Goal: Complete application form

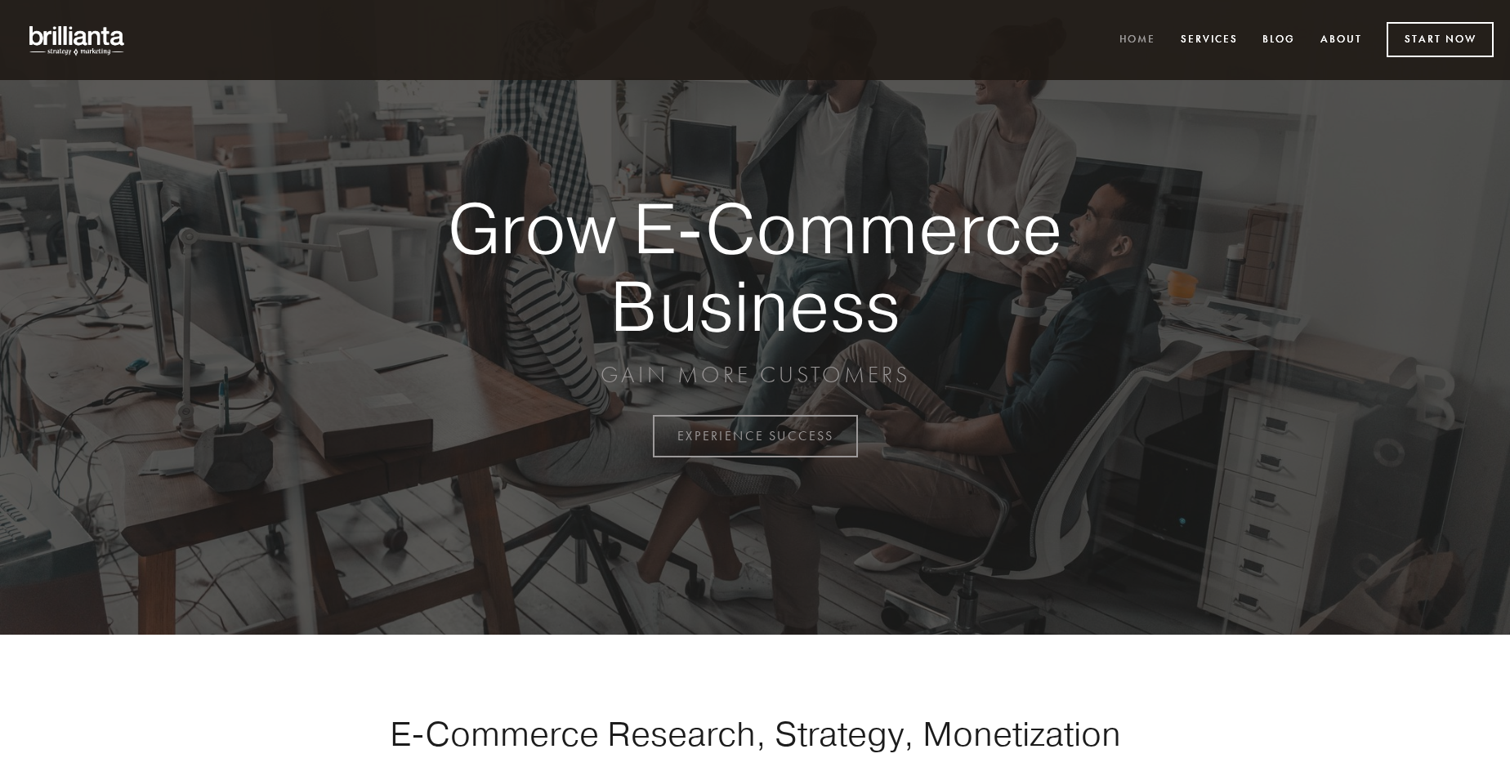
scroll to position [4283, 0]
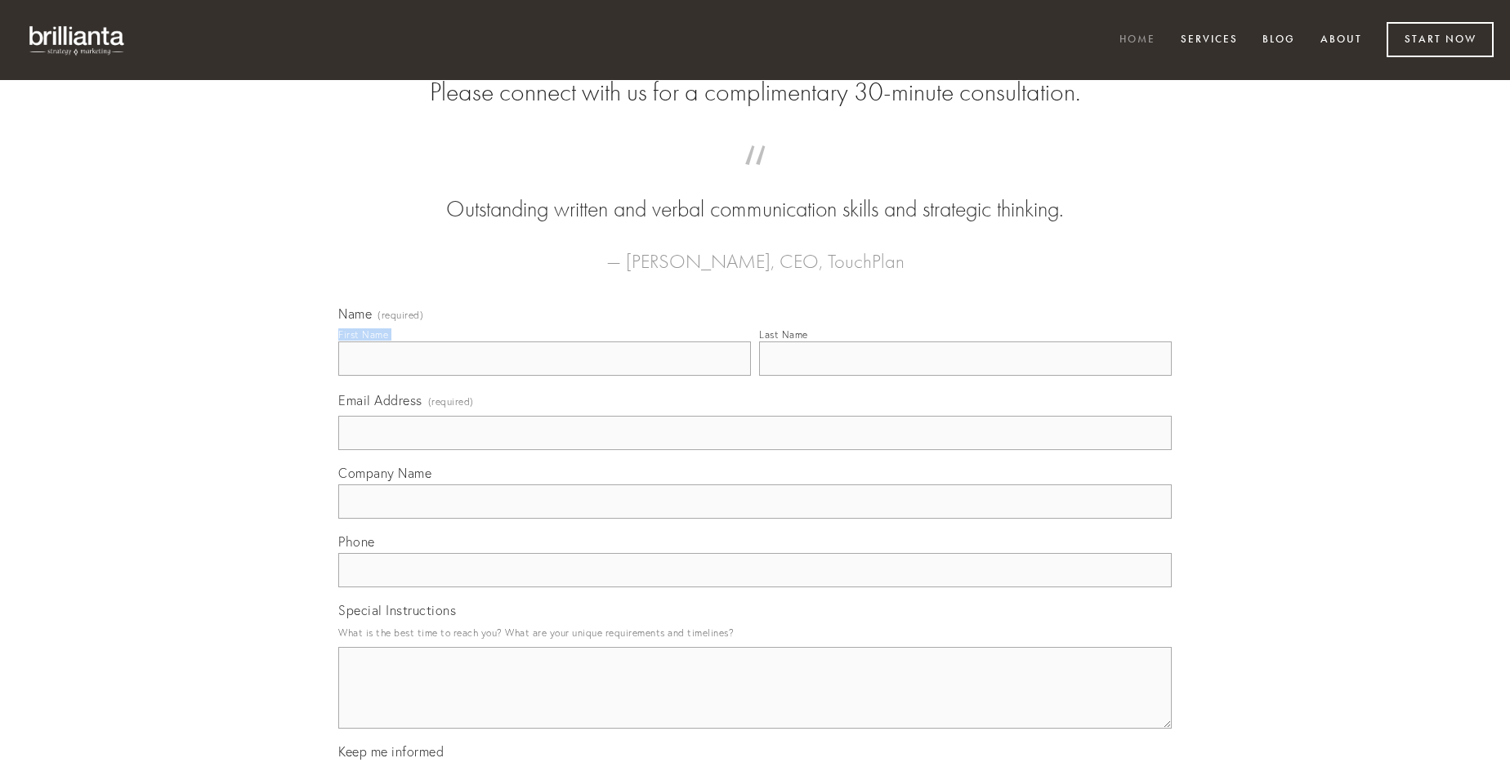
type input "[PERSON_NAME]"
click at [965, 376] on input "Last Name" at bounding box center [965, 359] width 413 height 34
type input "[PERSON_NAME]"
click at [755, 450] on input "Email Address (required)" at bounding box center [754, 433] width 833 height 34
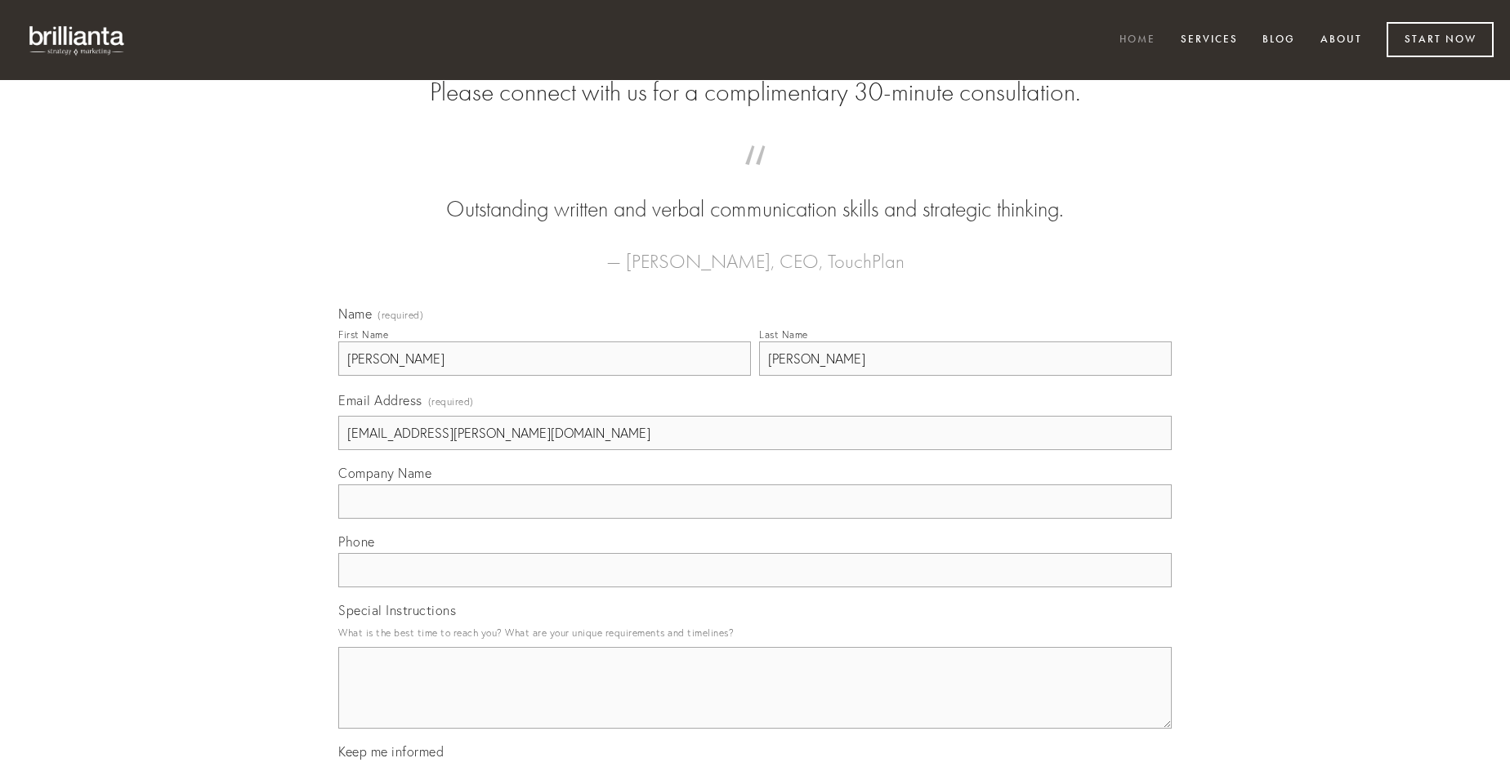
type input "[EMAIL_ADDRESS][PERSON_NAME][DOMAIN_NAME]"
click at [755, 519] on input "Company Name" at bounding box center [754, 502] width 833 height 34
type input "tergum"
click at [755, 587] on input "text" at bounding box center [754, 570] width 833 height 34
click at [755, 703] on textarea "Special Instructions" at bounding box center [754, 688] width 833 height 82
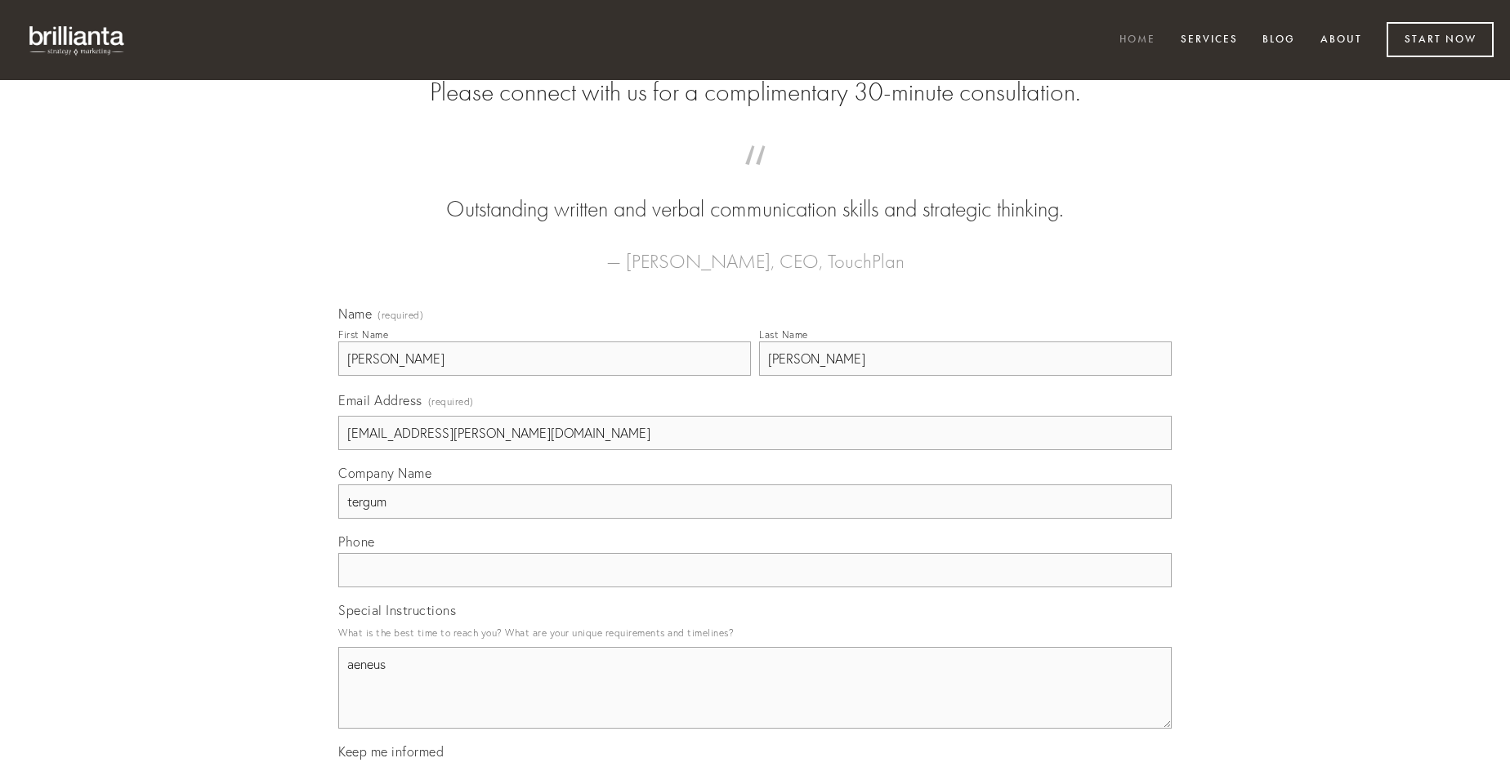
type textarea "aeneus"
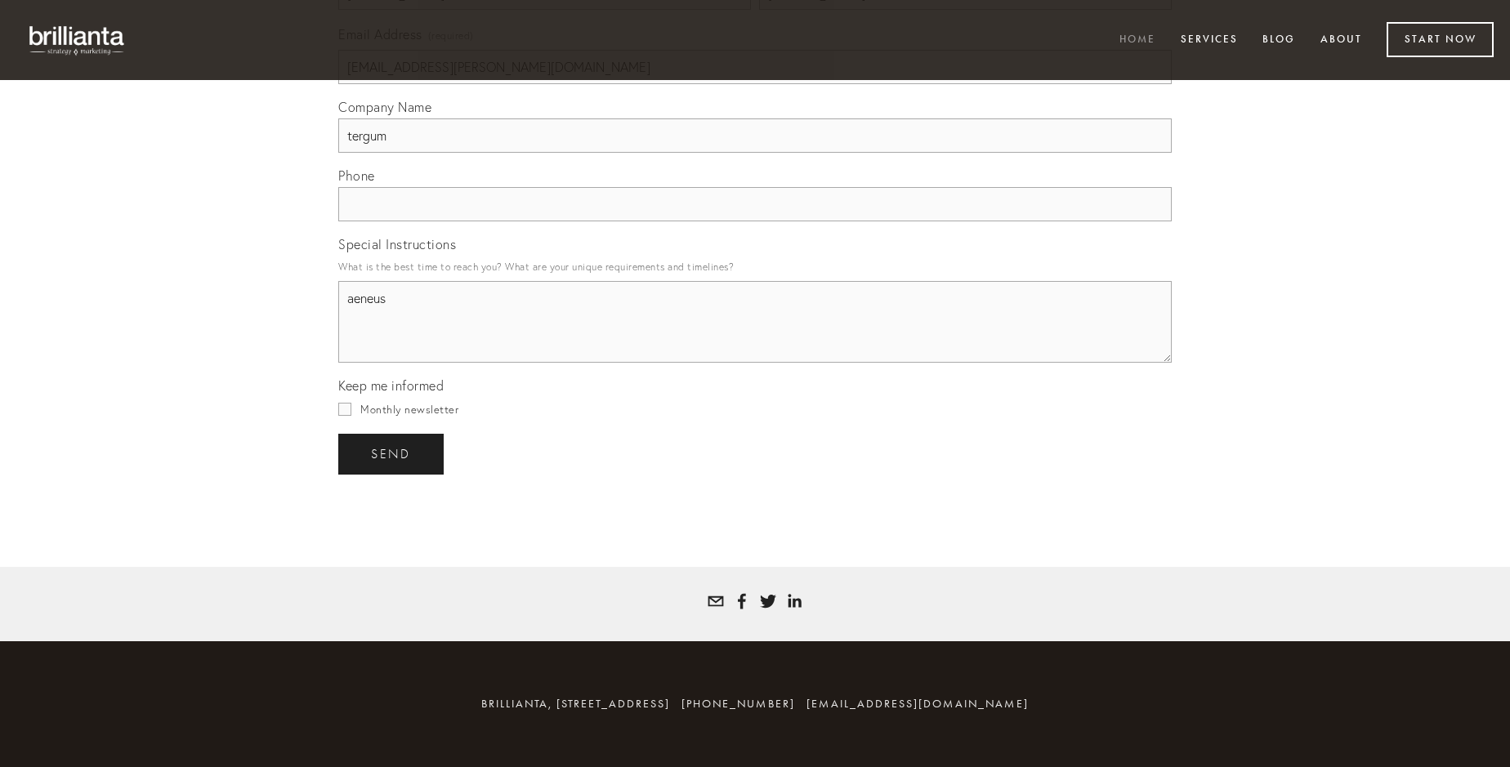
click at [392, 453] on span "send" at bounding box center [391, 454] width 40 height 15
